Goal: Task Accomplishment & Management: Manage account settings

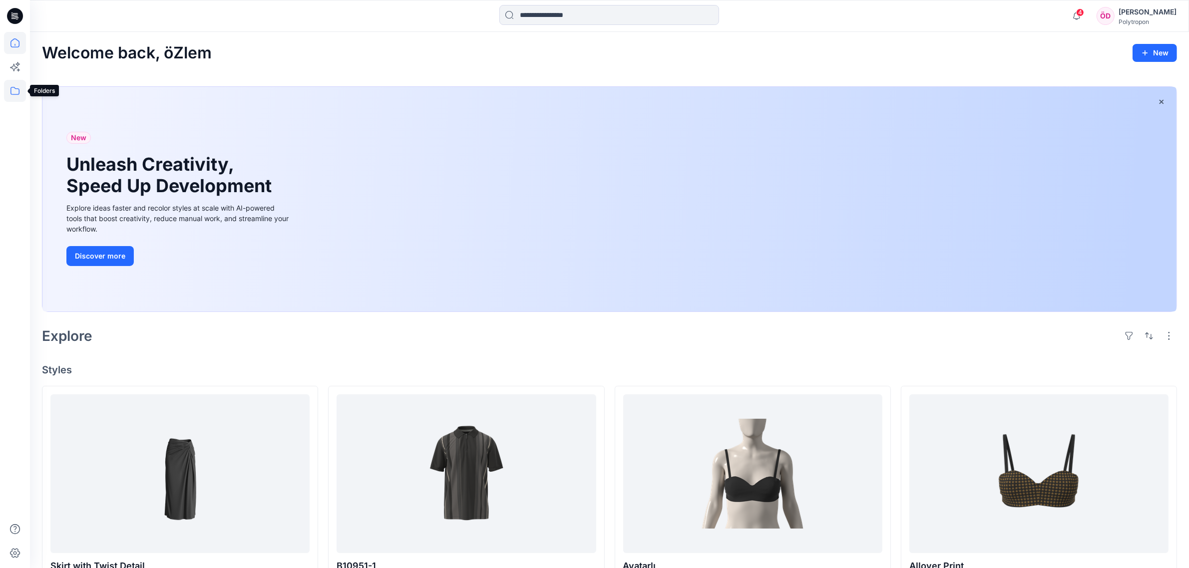
click at [17, 91] on icon at bounding box center [15, 91] width 22 height 22
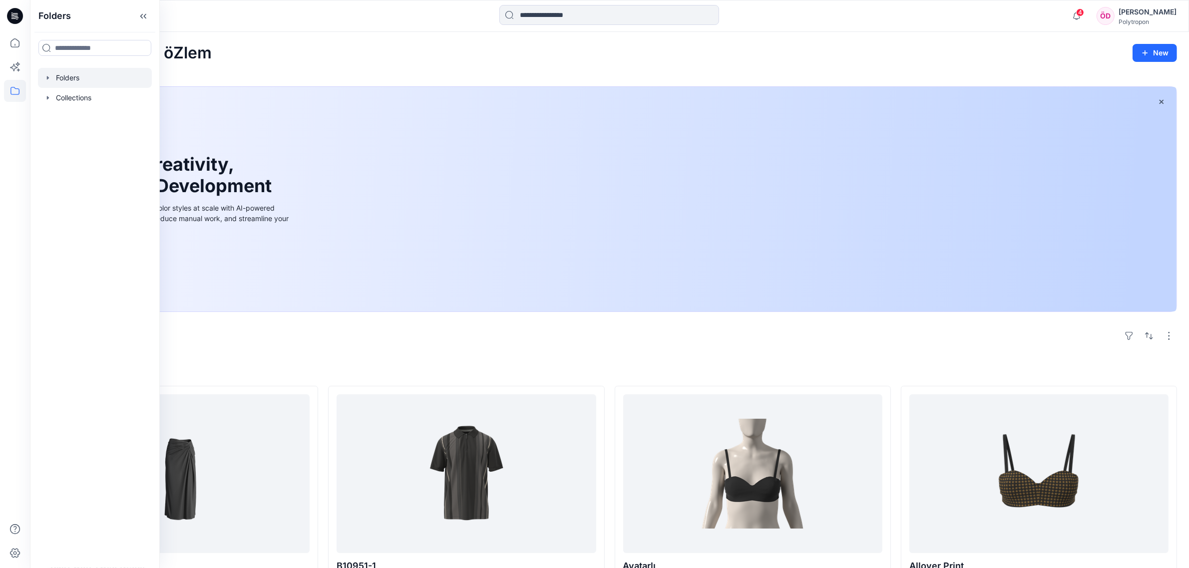
click at [81, 75] on div at bounding box center [95, 78] width 114 height 20
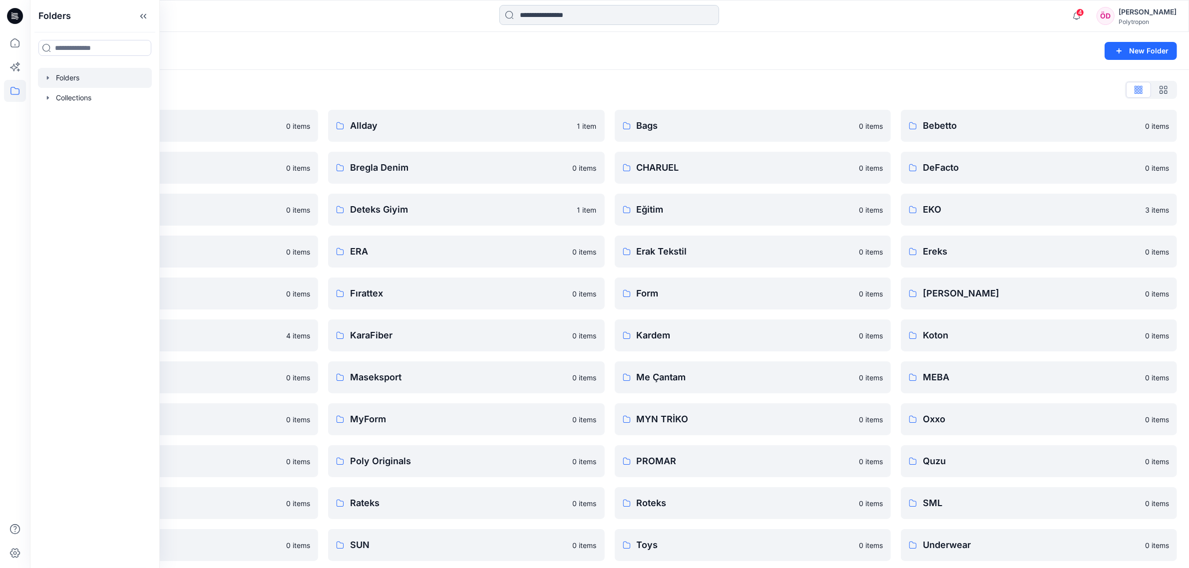
click at [608, 11] on input at bounding box center [609, 15] width 220 height 20
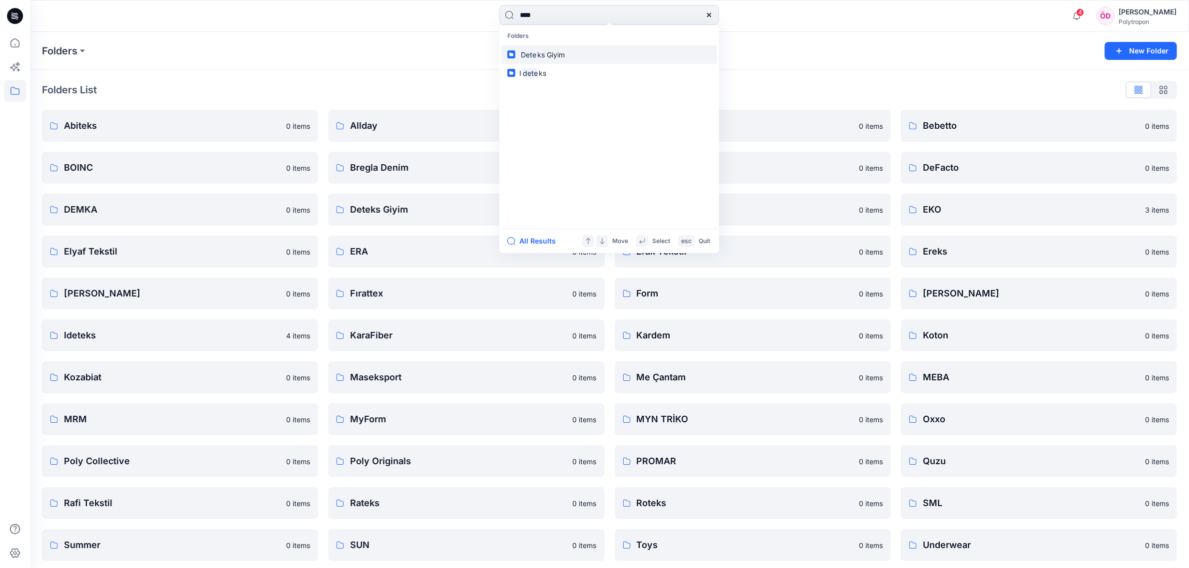
type input "****"
click at [579, 55] on link "Dete ks Giyim" at bounding box center [609, 54] width 216 height 18
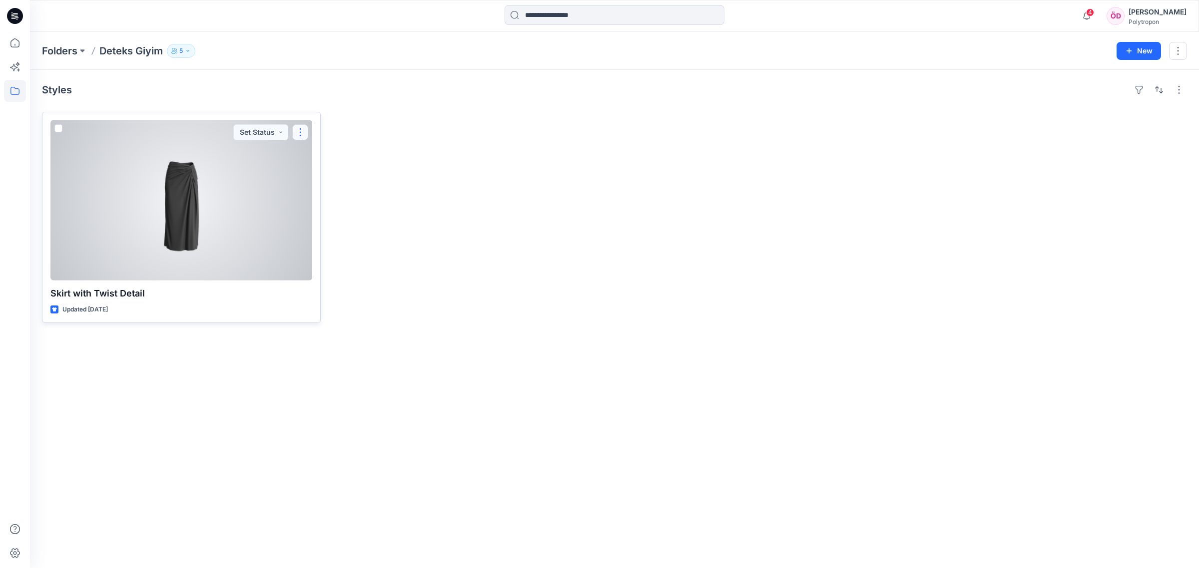
click at [299, 136] on button "button" at bounding box center [300, 132] width 16 height 16
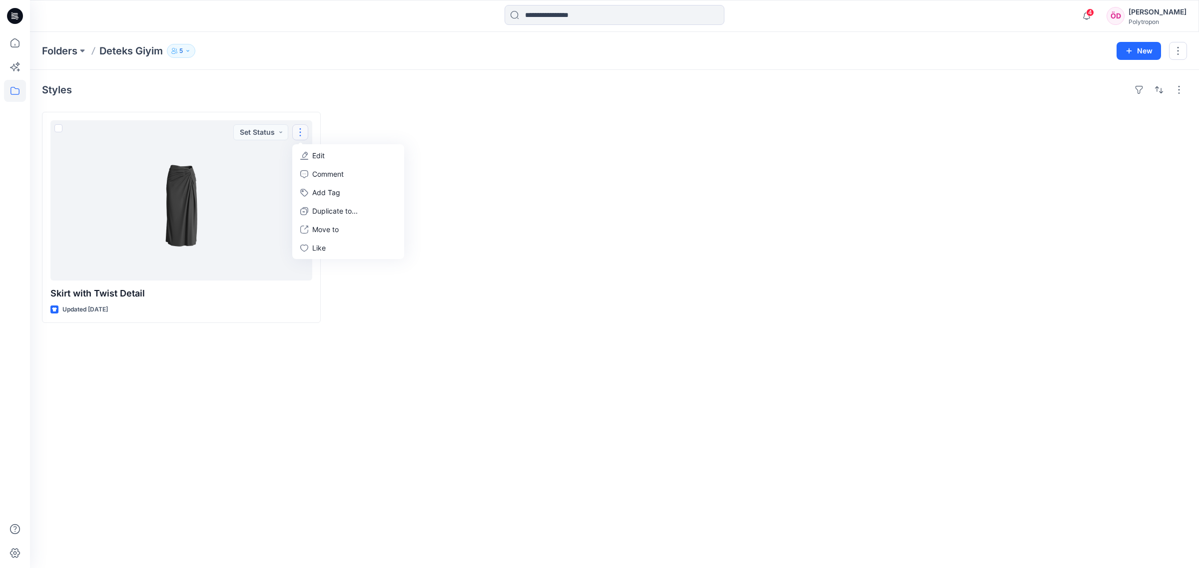
click at [185, 49] on button "5" at bounding box center [181, 51] width 28 height 14
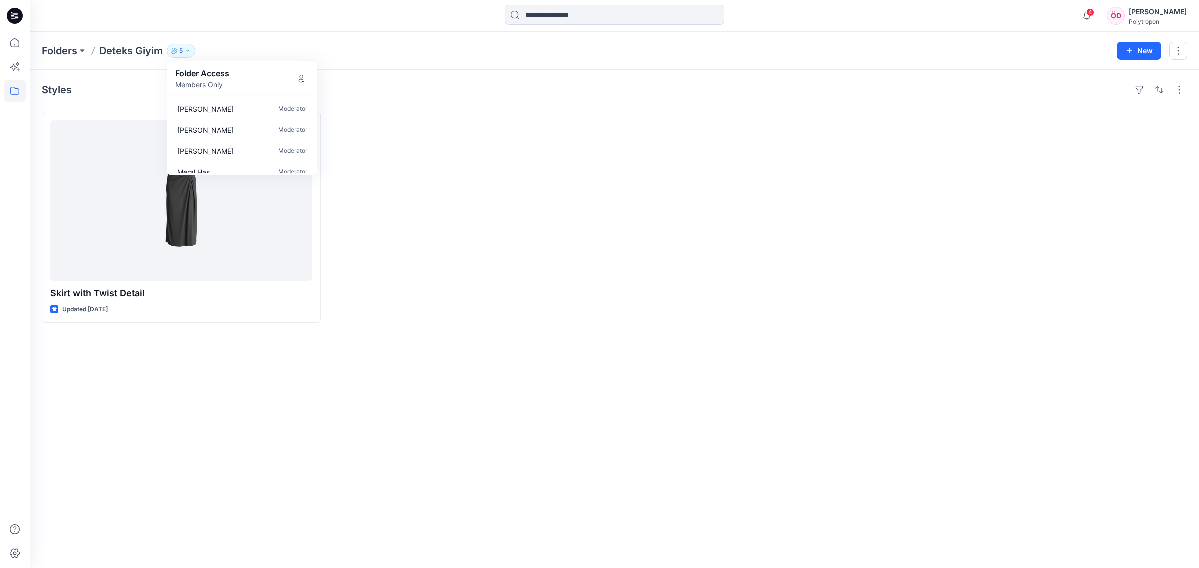
click at [129, 46] on p "Deteks Giyim" at bounding box center [130, 51] width 63 height 14
click at [128, 51] on p "Deteks Giyim" at bounding box center [130, 51] width 63 height 14
drag, startPoint x: 817, startPoint y: 165, endPoint x: 822, endPoint y: 162, distance: 6.3
click at [819, 164] on div at bounding box center [758, 217] width 279 height 211
drag, startPoint x: 134, startPoint y: 48, endPoint x: 120, endPoint y: 50, distance: 14.2
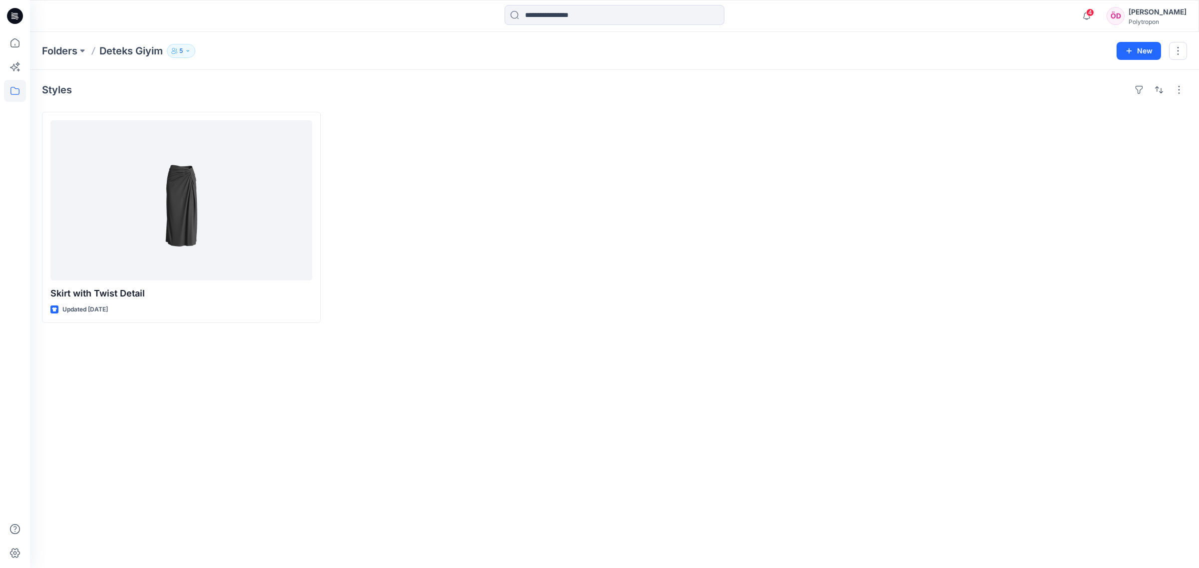
click at [134, 48] on p "Deteks Giyim" at bounding box center [130, 51] width 63 height 14
click at [64, 54] on p "Folders" at bounding box center [59, 51] width 35 height 14
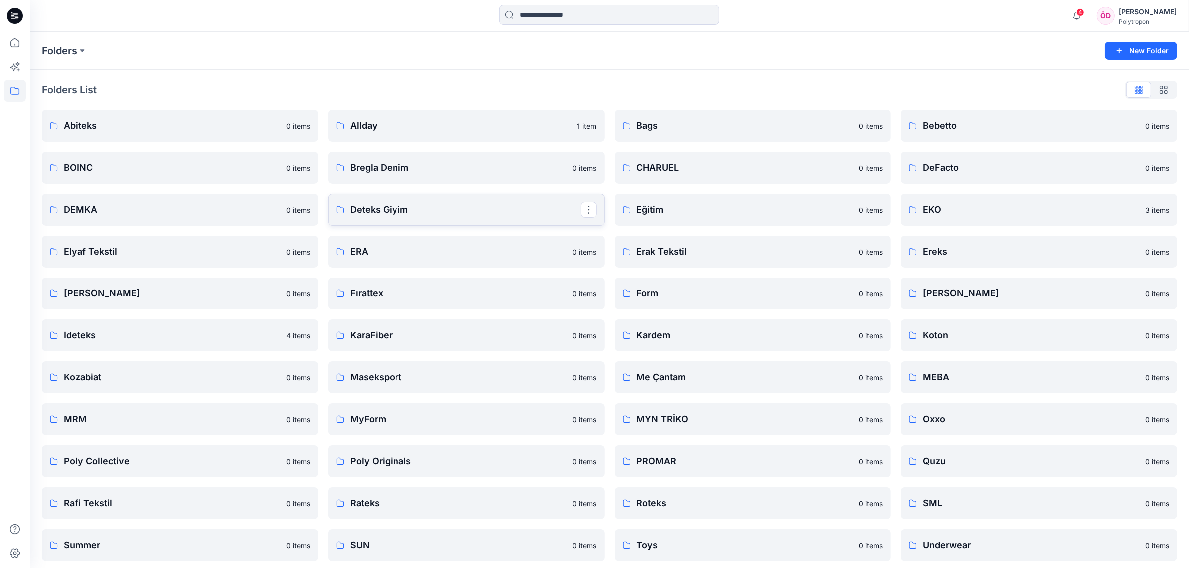
click at [440, 211] on p "Deteks Giyim" at bounding box center [465, 210] width 230 height 14
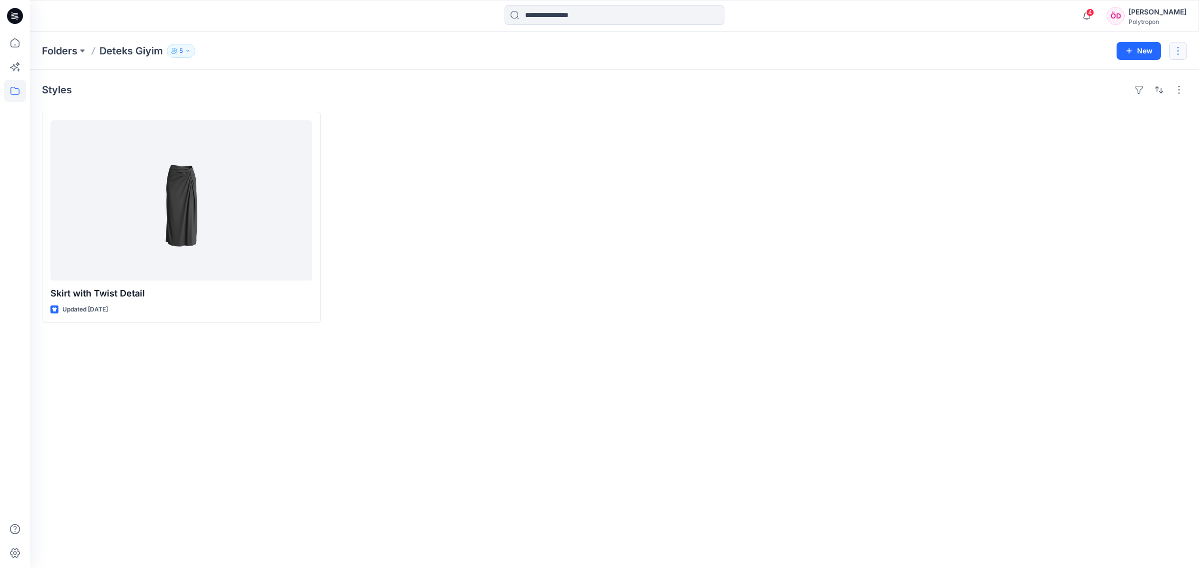
click at [1176, 51] on button "button" at bounding box center [1178, 51] width 18 height 18
click at [1114, 73] on button "Edit" at bounding box center [1131, 75] width 108 height 18
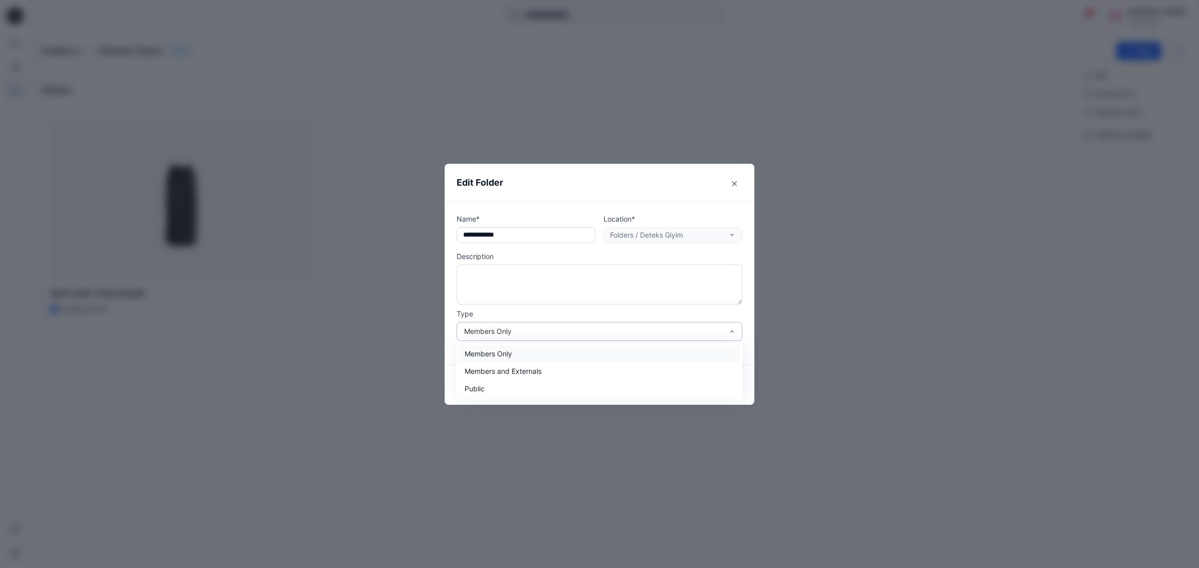
click at [682, 322] on div "Members Only" at bounding box center [599, 331] width 286 height 19
click at [525, 372] on div "Members and Externals" at bounding box center [599, 371] width 282 height 17
click at [722, 381] on button "Save" at bounding box center [718, 385] width 47 height 16
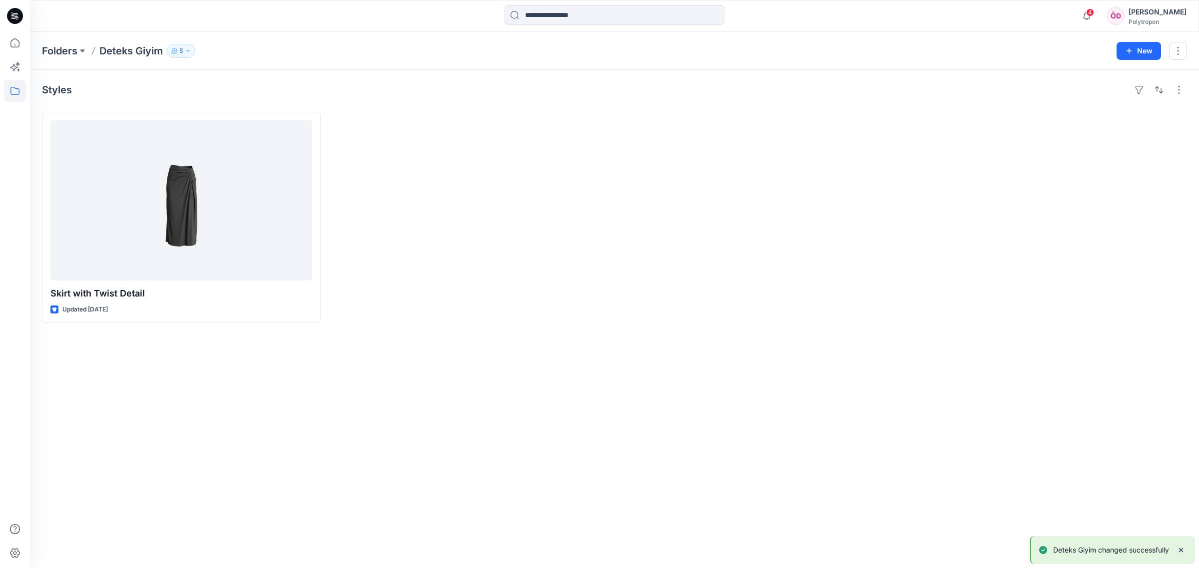
drag, startPoint x: 697, startPoint y: 400, endPoint x: 488, endPoint y: 306, distance: 229.3
click at [672, 401] on div "Styles Skirt with Twist Detail Updated [DATE]" at bounding box center [614, 319] width 1169 height 498
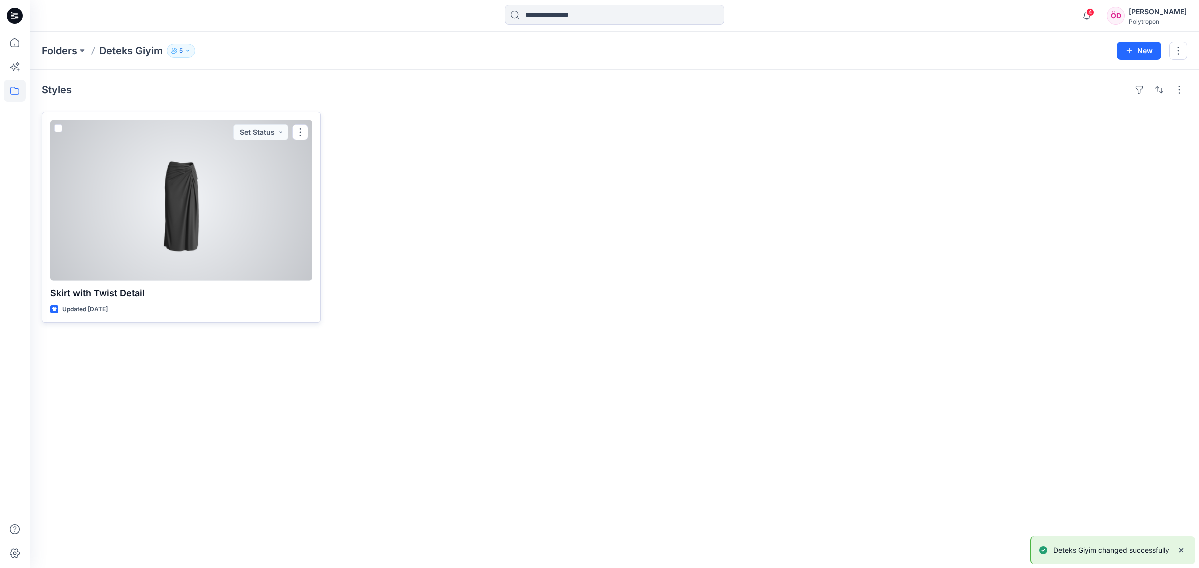
click at [201, 221] on div at bounding box center [181, 200] width 262 height 160
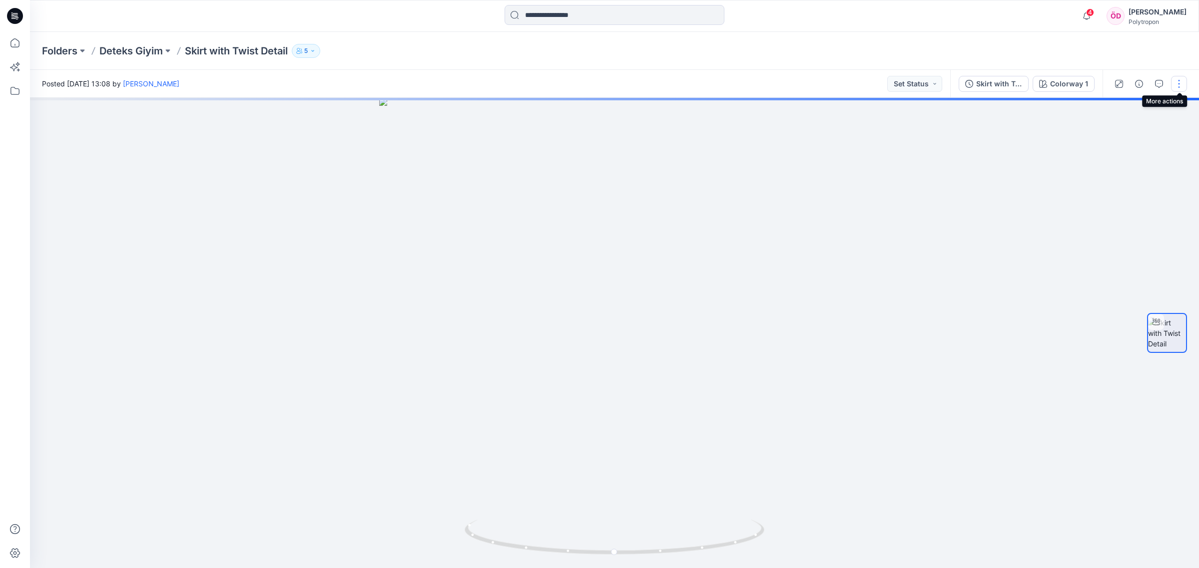
click at [1177, 87] on button "button" at bounding box center [1179, 84] width 16 height 16
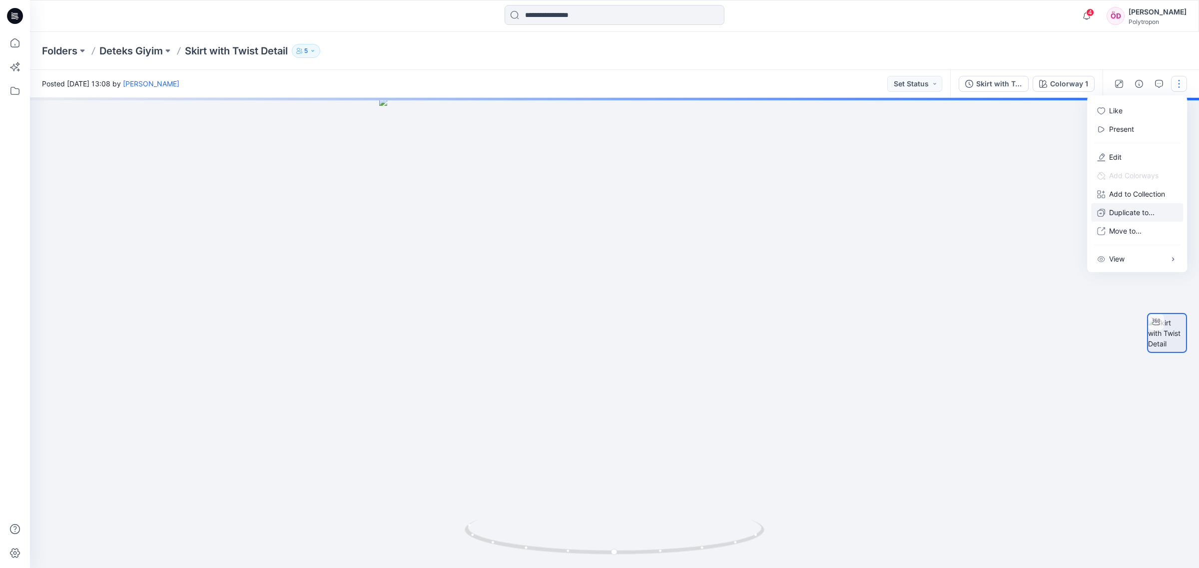
click at [1140, 213] on p "Duplicate to..." at bounding box center [1131, 212] width 45 height 10
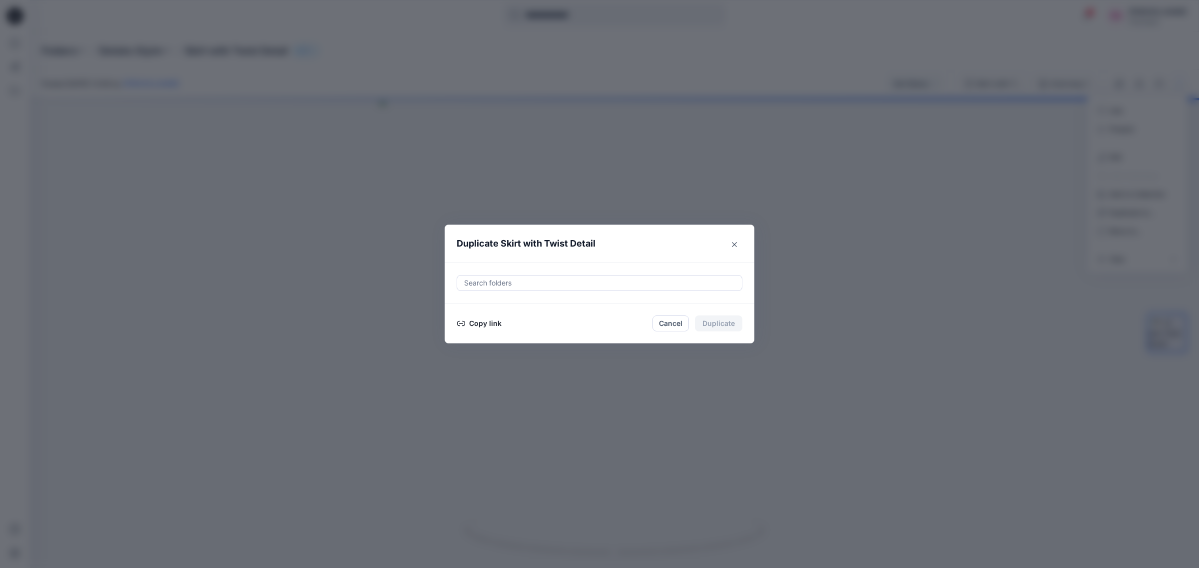
click at [670, 325] on button "Cancel" at bounding box center [670, 324] width 36 height 16
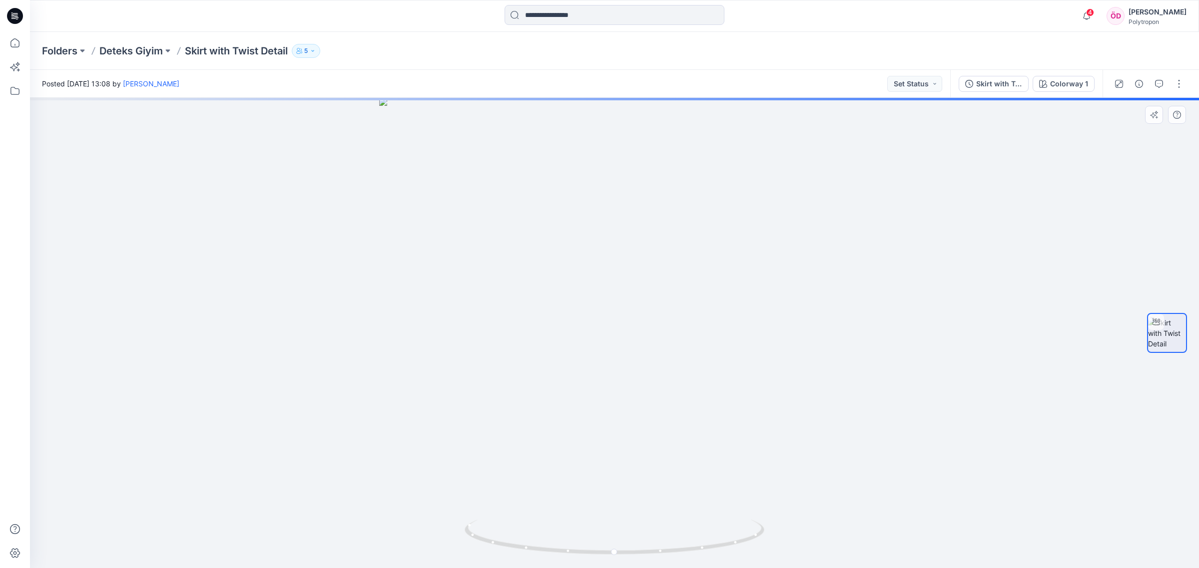
drag, startPoint x: 808, startPoint y: 342, endPoint x: 816, endPoint y: 344, distance: 8.6
click at [812, 345] on div at bounding box center [614, 333] width 1169 height 470
drag, startPoint x: 969, startPoint y: 281, endPoint x: 992, endPoint y: 181, distance: 103.0
click at [971, 281] on div at bounding box center [614, 333] width 1169 height 470
